Goal: Check status: Check status

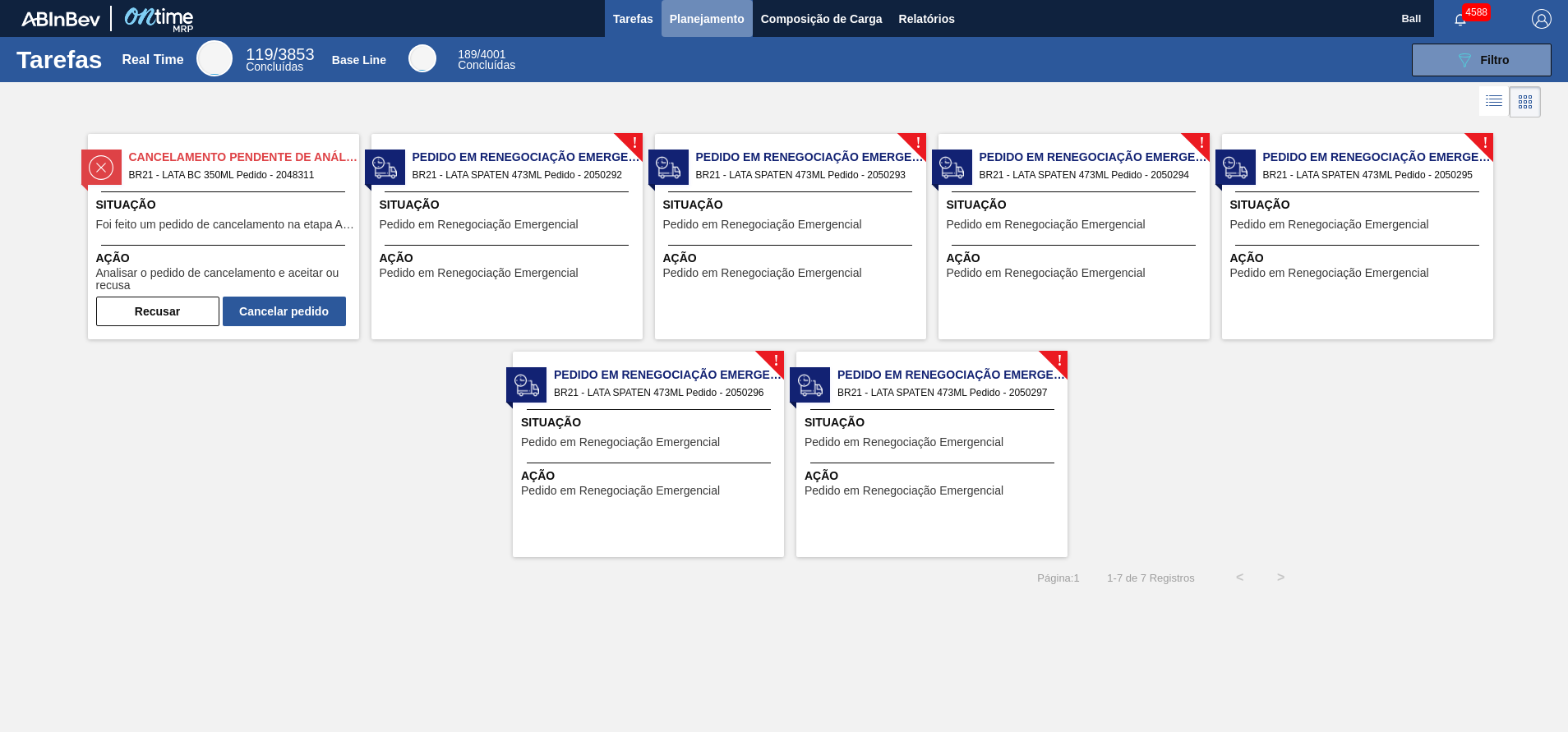
click at [734, 14] on span "Planejamento" at bounding box center [707, 19] width 75 height 20
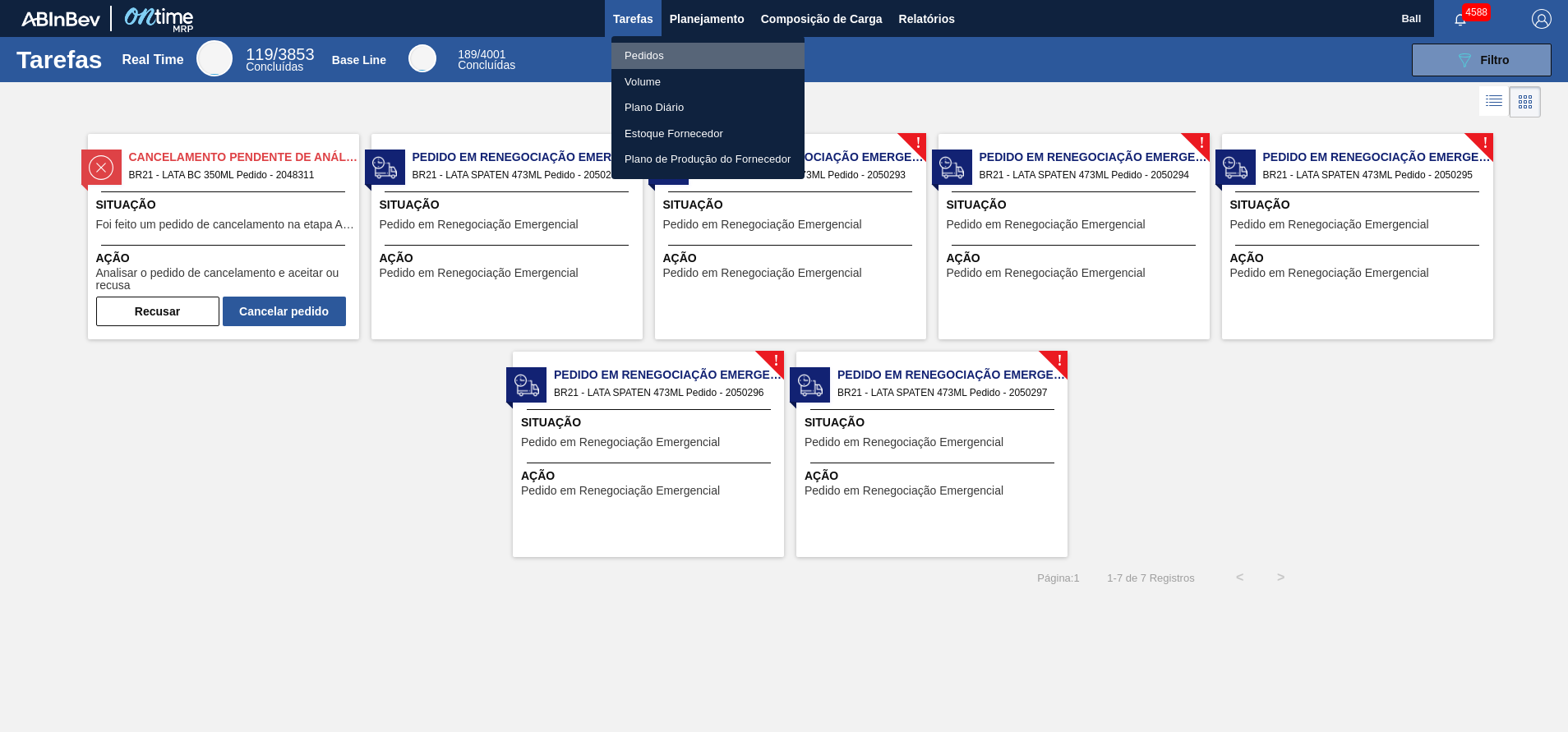
click at [734, 57] on li "Pedidos" at bounding box center [708, 55] width 193 height 26
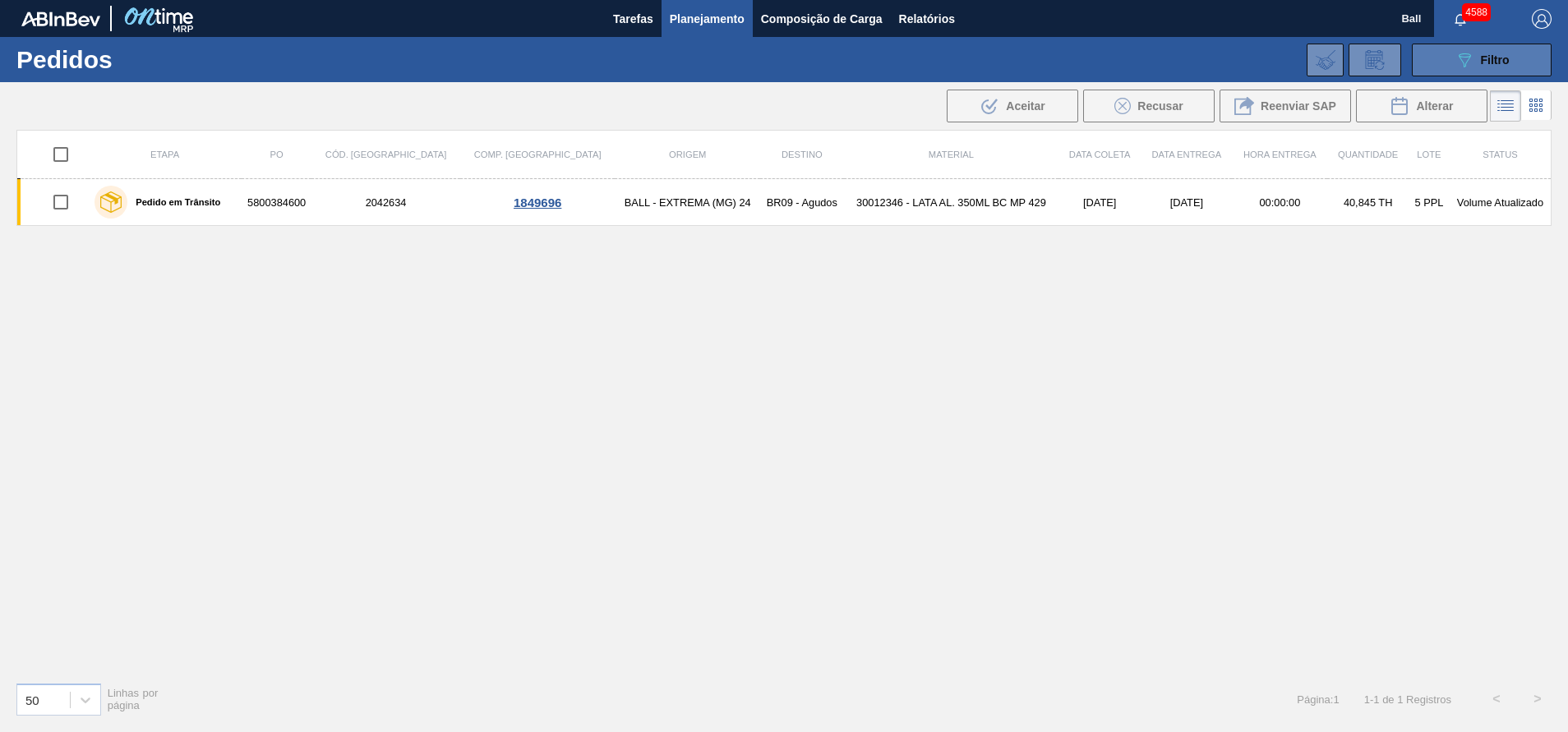
click at [1511, 61] on button "089F7B8B-B2A5-4AFE-B5C0-19BA573D28AC Filtro" at bounding box center [1482, 59] width 140 height 33
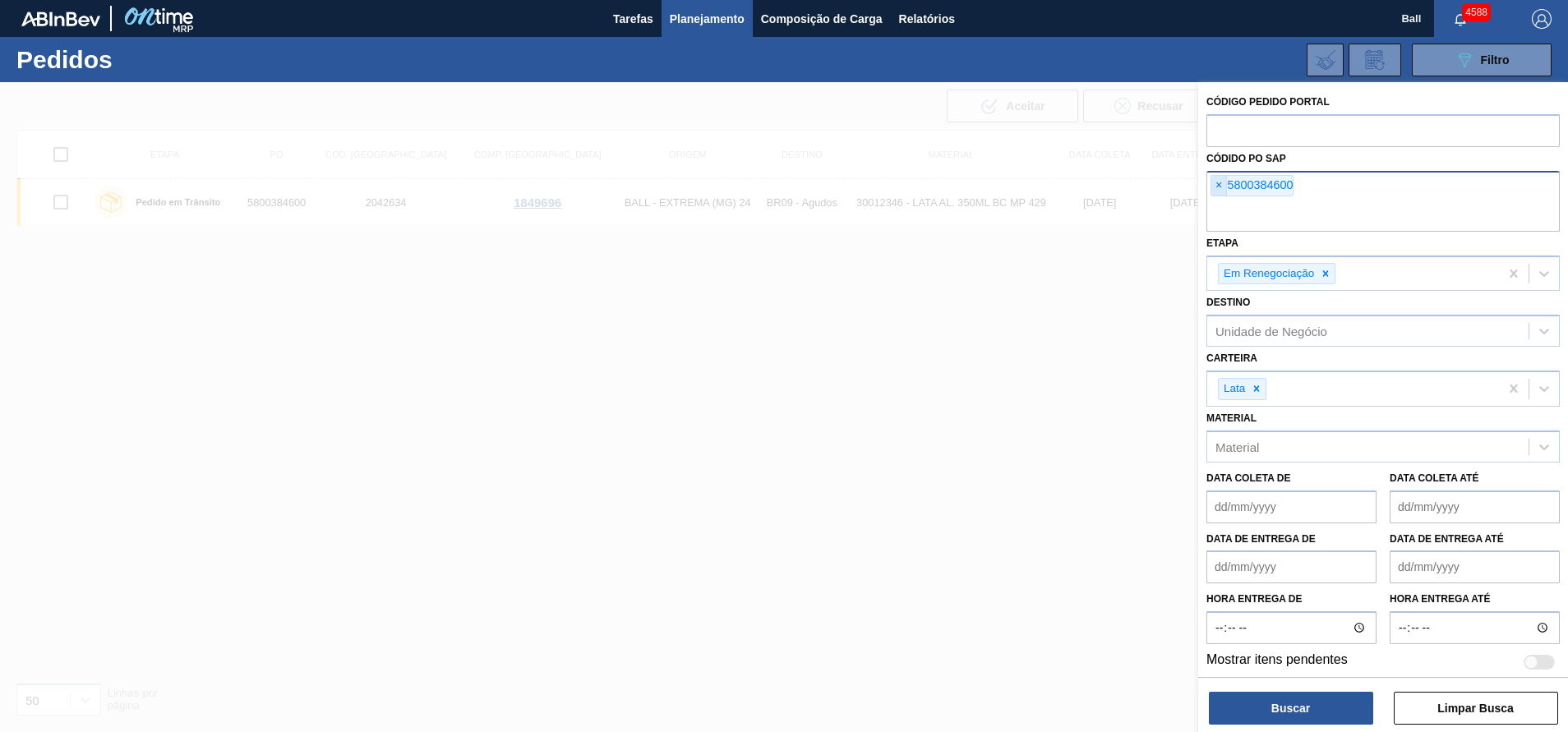
click at [1217, 176] on span "×" at bounding box center [1219, 185] width 15 height 20
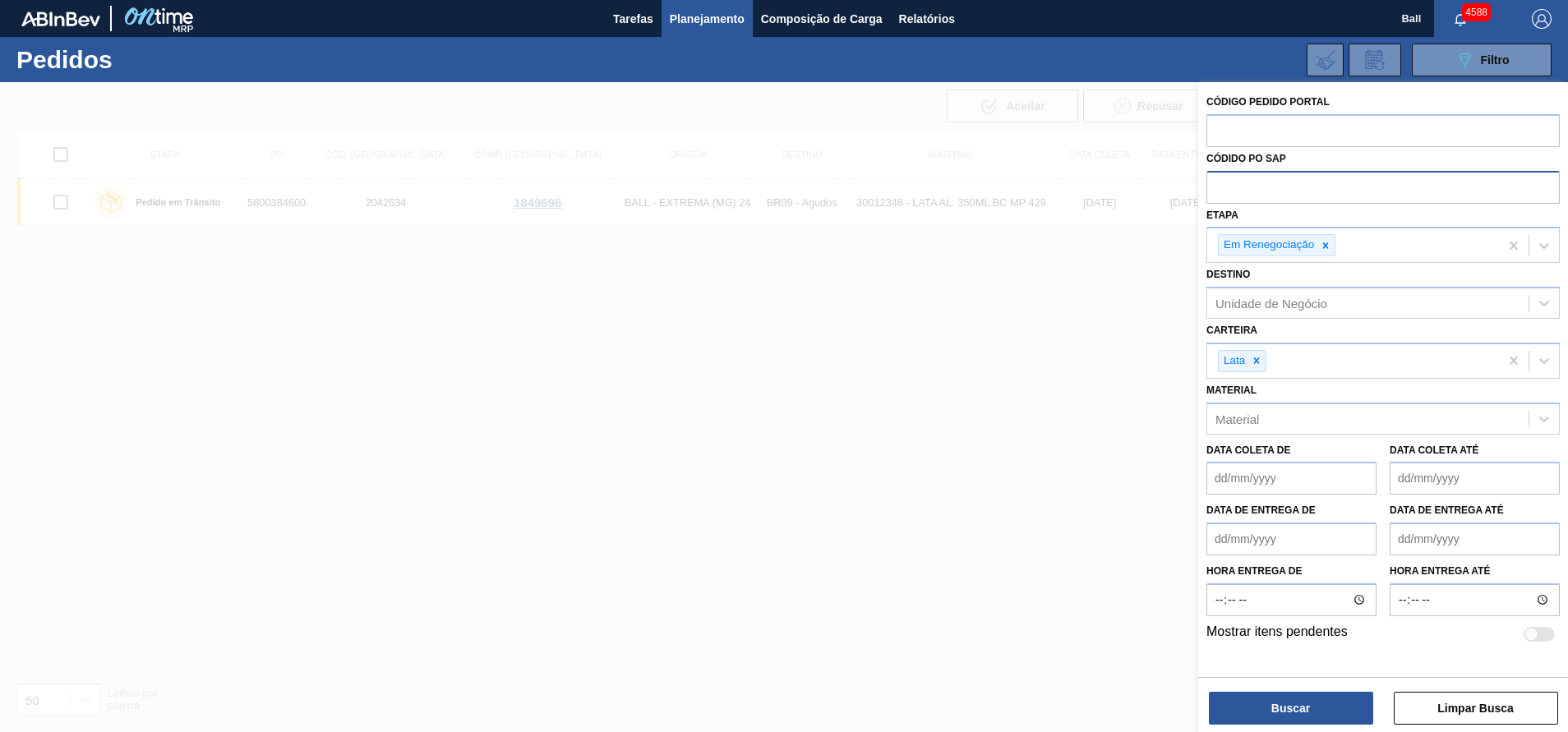
paste input "5800389010"
type input "5800389010"
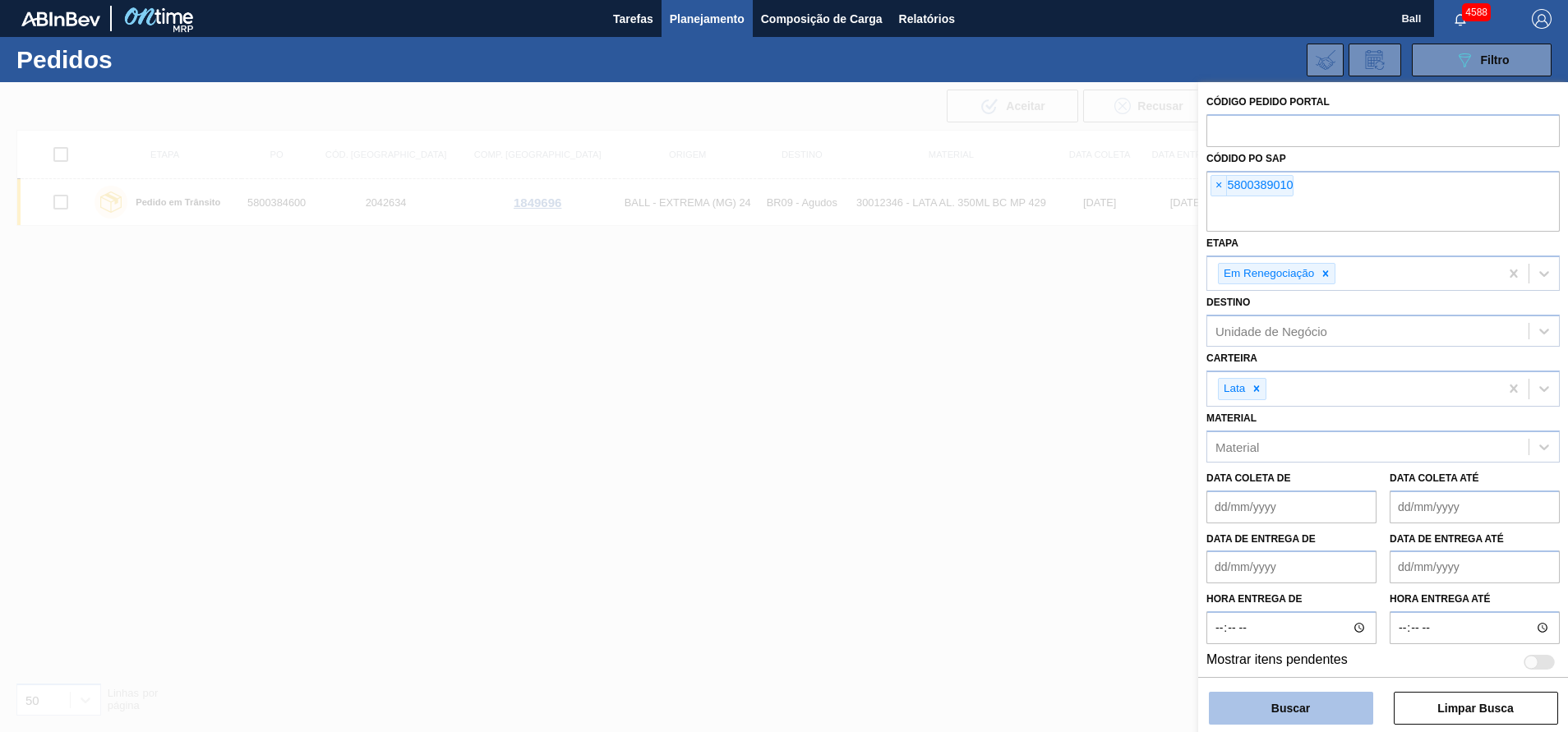
click at [1267, 703] on button "Buscar" at bounding box center [1292, 709] width 165 height 33
